Goal: Entertainment & Leisure: Browse casually

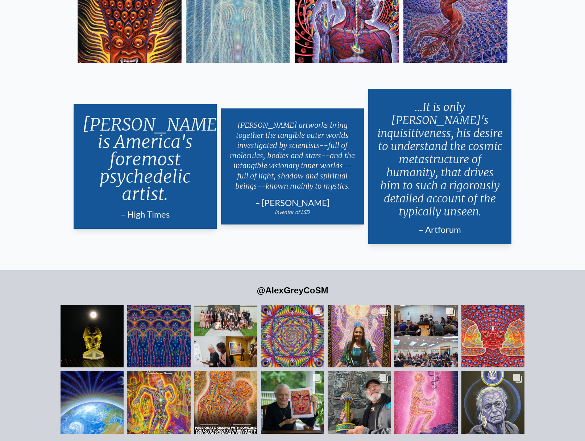
scroll to position [1317, 0]
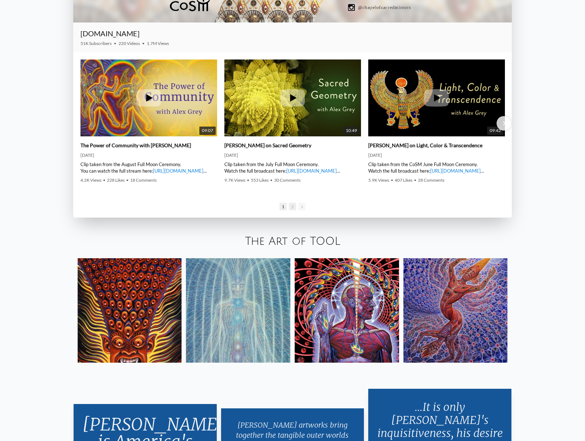
click at [291, 206] on span "2" at bounding box center [292, 207] width 7 height 8
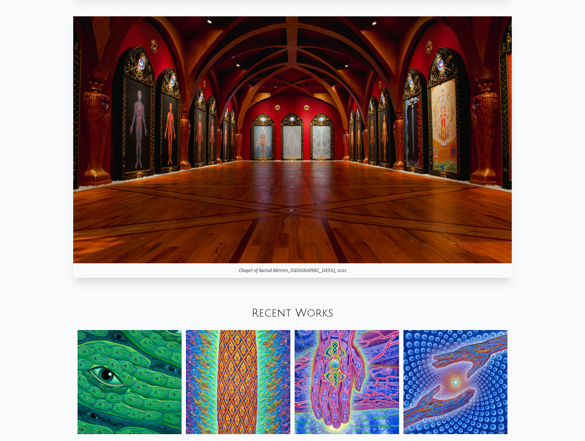
scroll to position [882, 0]
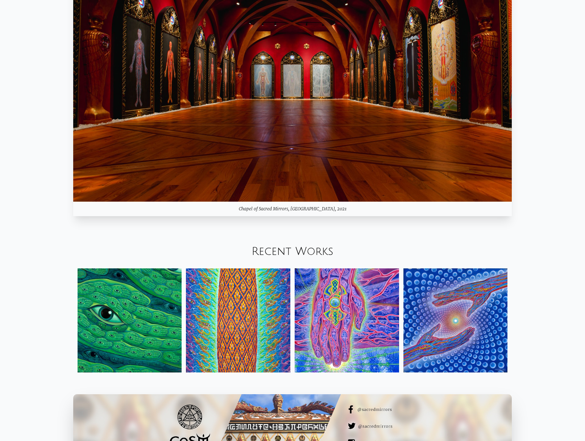
click at [313, 258] on div "Recent Works" at bounding box center [292, 251] width 585 height 25
click at [319, 247] on link "Recent Works" at bounding box center [293, 251] width 82 height 12
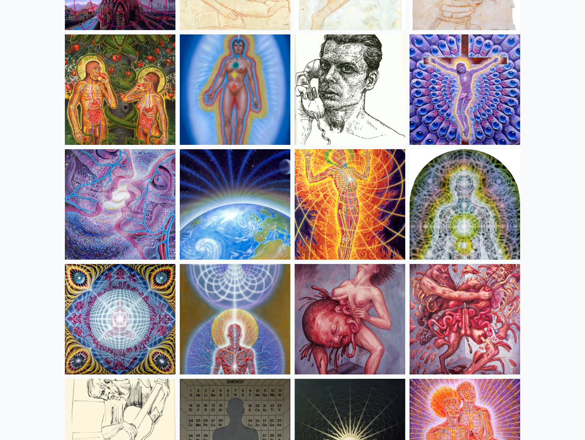
scroll to position [7287, 0]
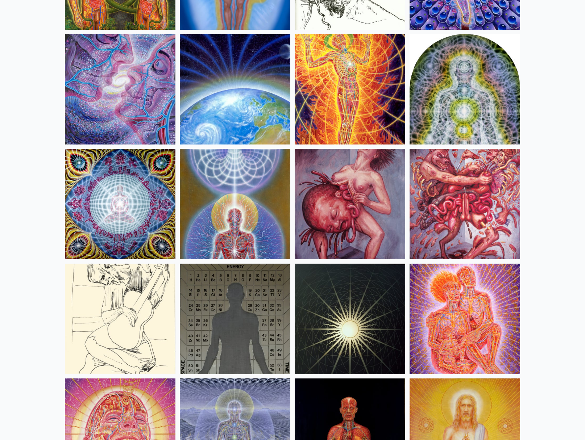
click at [139, 86] on img at bounding box center [120, 89] width 111 height 111
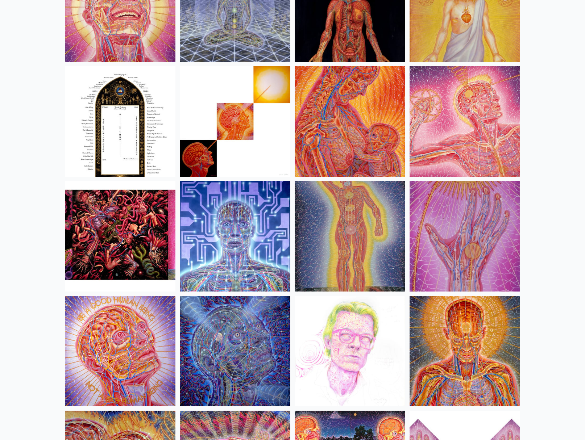
scroll to position [7831, 0]
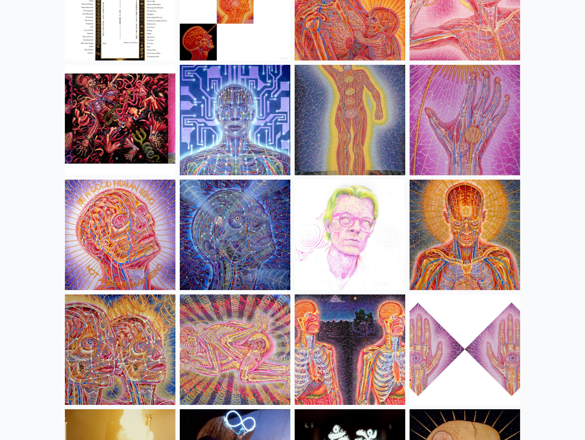
click at [133, 244] on img at bounding box center [120, 235] width 111 height 111
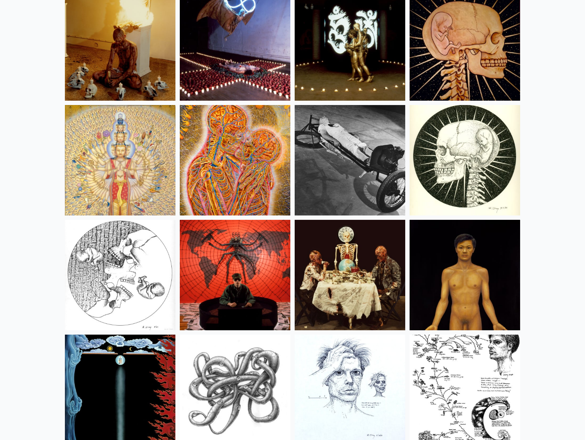
scroll to position [8447, 0]
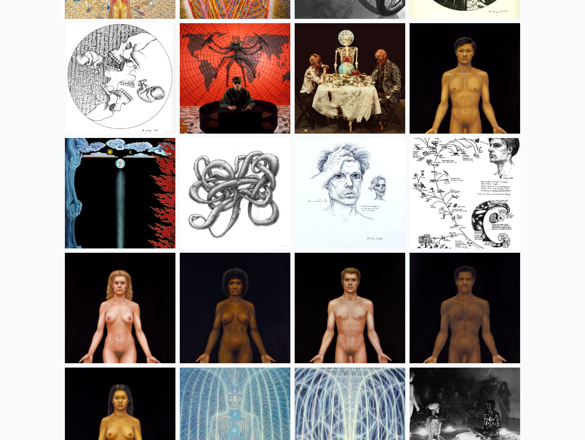
click at [147, 91] on img at bounding box center [120, 78] width 111 height 111
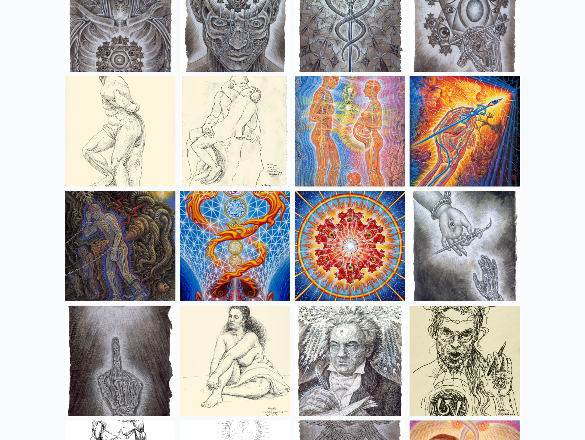
scroll to position [5517, 0]
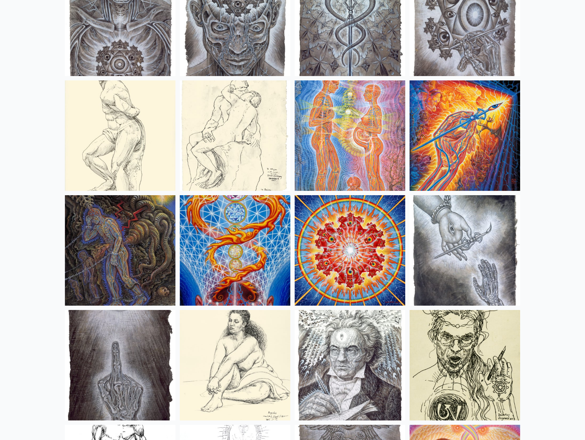
drag, startPoint x: 479, startPoint y: 105, endPoint x: 550, endPoint y: 78, distance: 75.3
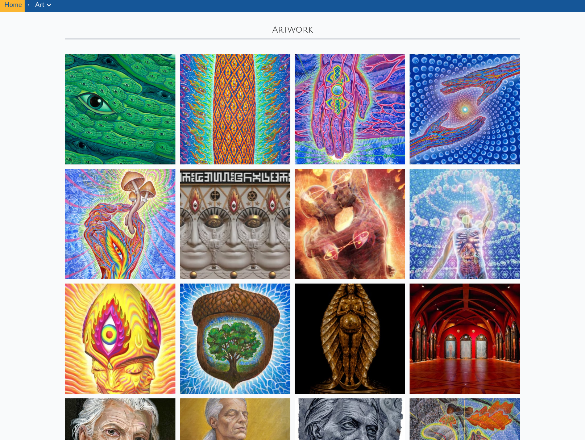
scroll to position [0, 0]
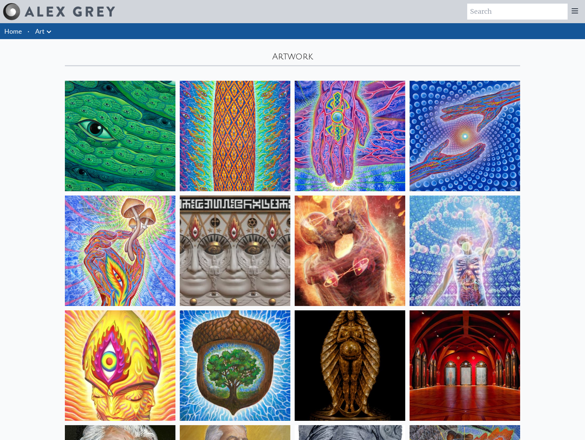
click at [158, 127] on img at bounding box center [120, 136] width 111 height 111
click at [123, 227] on img at bounding box center [120, 251] width 111 height 111
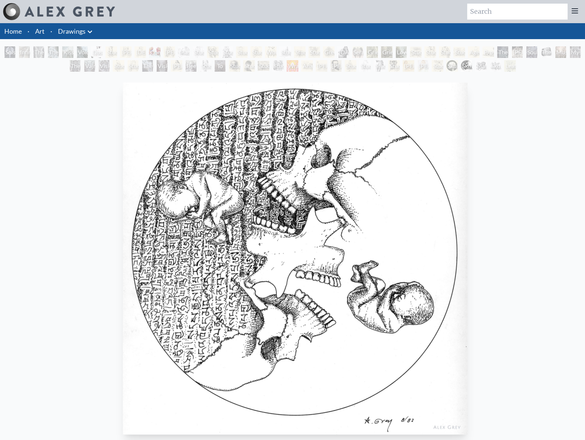
click at [580, 435] on div at bounding box center [580, 435] width 0 height 0
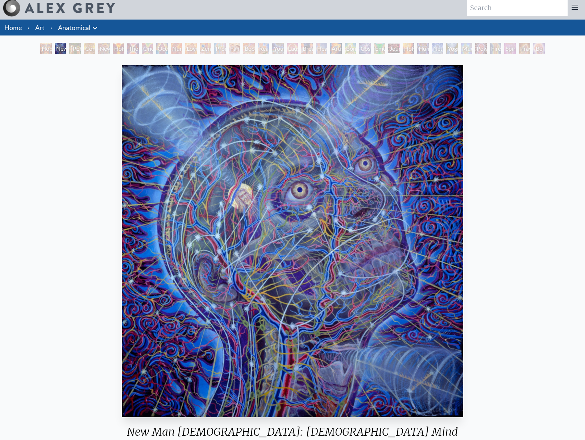
scroll to position [36, 0]
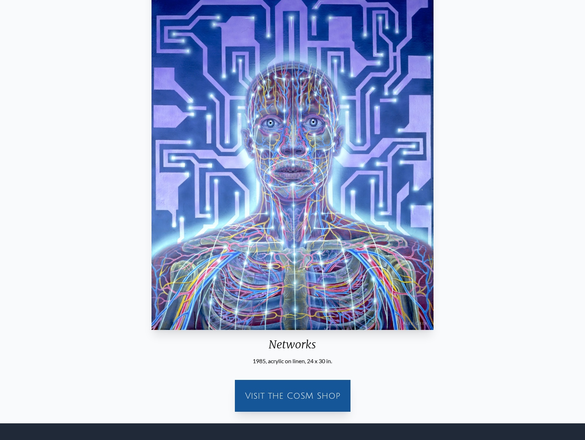
scroll to position [109, 0]
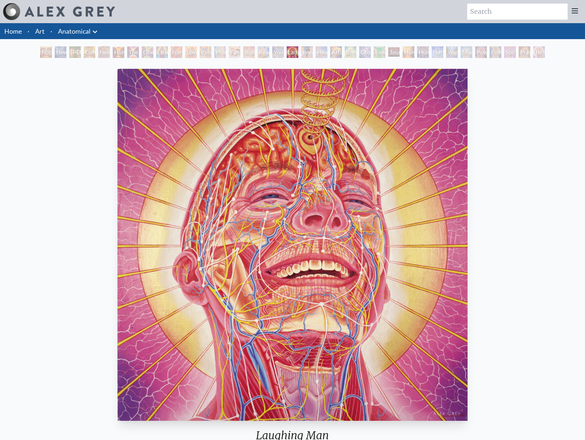
click at [517, 203] on div "Laughing Man 1986, oil on linen, 30 x 30 in. Visit the CoSM Shop" at bounding box center [293, 287] width 574 height 443
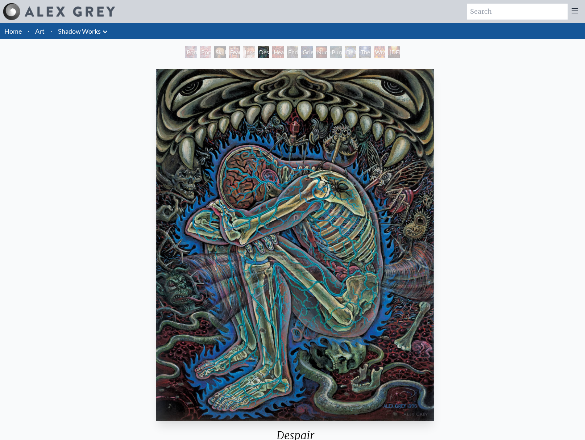
click at [117, 202] on div "Despair 1996, acrylic on linen, 16 x 20 in. Visit the CoSM Shop" at bounding box center [295, 287] width 579 height 443
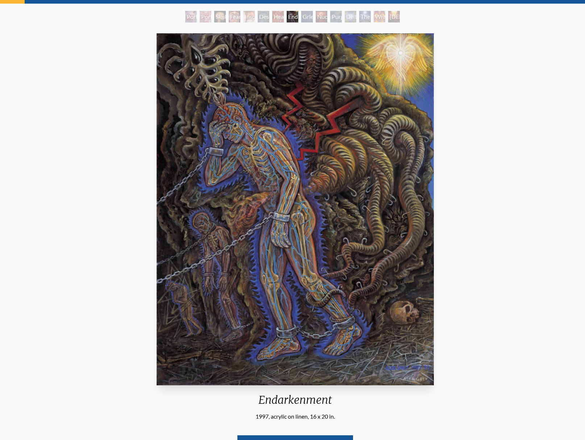
scroll to position [36, 0]
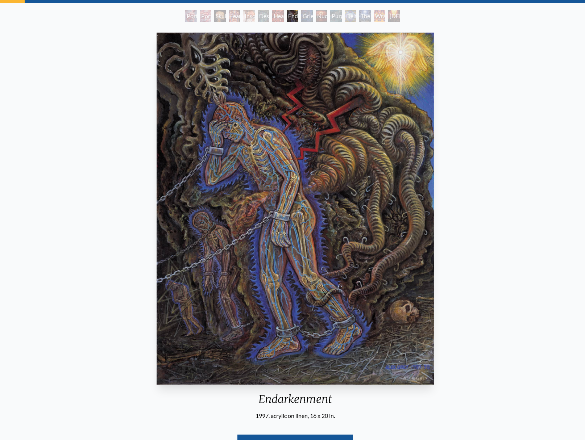
click at [114, 172] on div "Endarkenment 1997, acrylic on linen, 16 x 20 in. Visit the CoSM Shop" at bounding box center [295, 251] width 579 height 443
